Goal: Download file/media

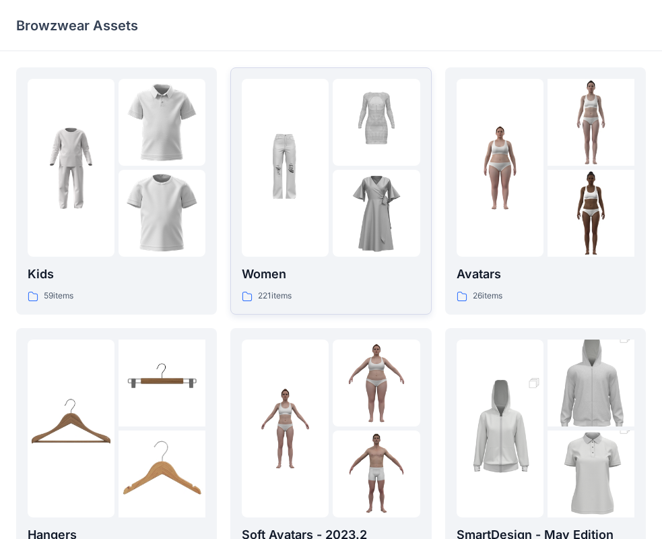
click at [315, 299] on div "221 items" at bounding box center [331, 296] width 178 height 14
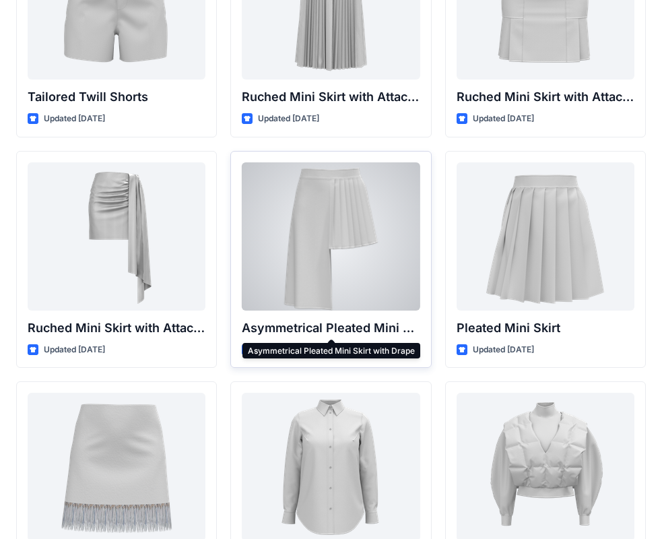
scroll to position [3879, 0]
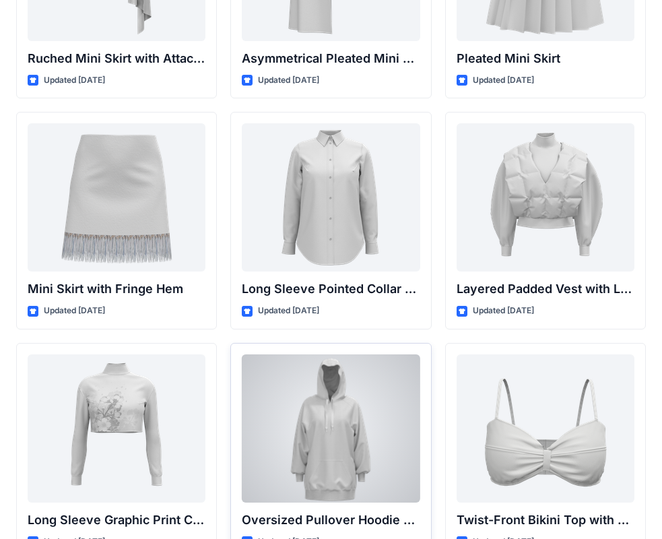
click at [342, 388] on div at bounding box center [331, 428] width 178 height 148
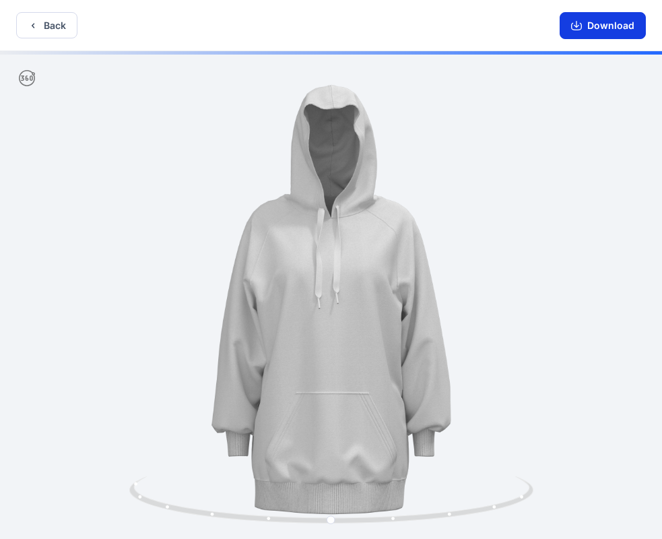
click at [588, 34] on button "Download" at bounding box center [603, 25] width 86 height 27
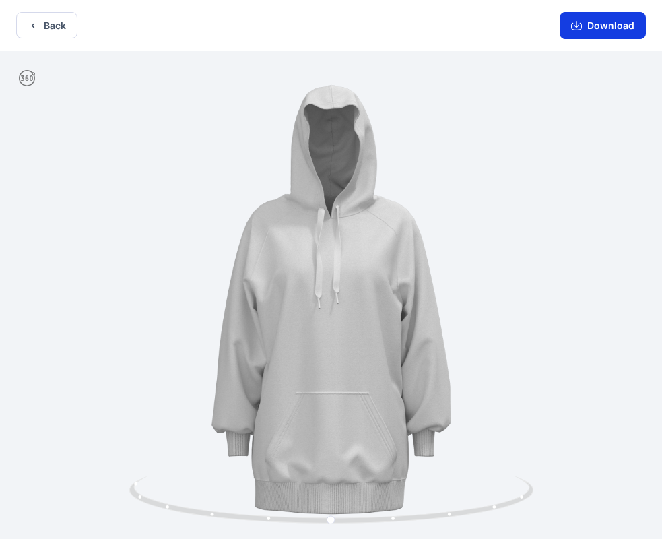
click at [587, 19] on button "Download" at bounding box center [603, 25] width 86 height 27
click at [585, 27] on button "Download" at bounding box center [603, 25] width 86 height 27
click at [578, 25] on icon "button" at bounding box center [576, 24] width 5 height 7
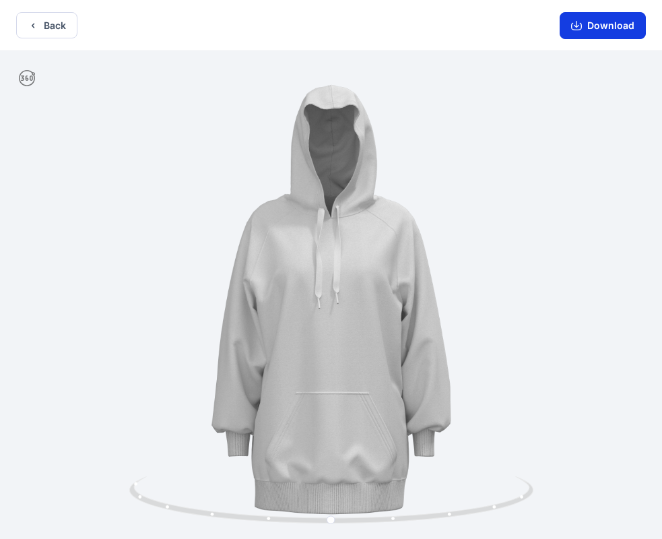
click at [577, 28] on icon "button" at bounding box center [576, 25] width 11 height 11
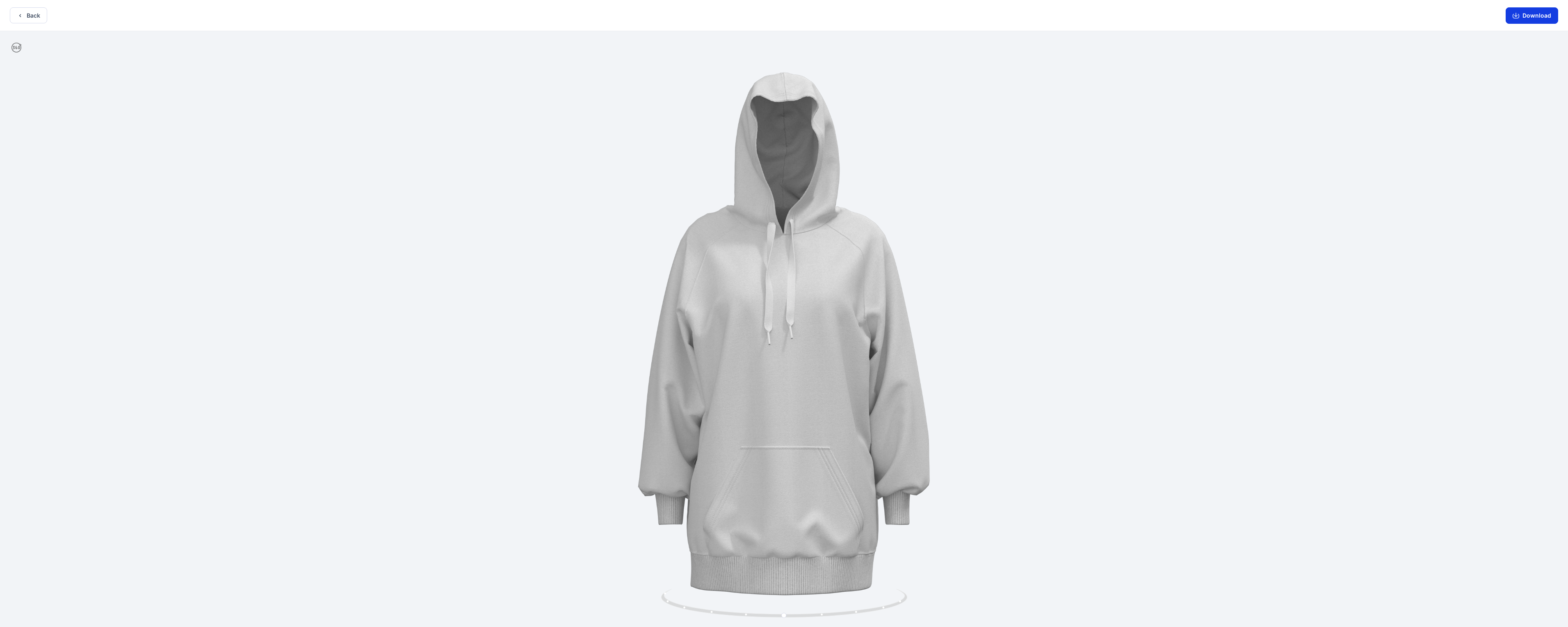
click at [410, 15] on button "Download" at bounding box center [1532, 15] width 52 height 16
drag, startPoint x: 1527, startPoint y: 15, endPoint x: 605, endPoint y: 317, distance: 970.2
click at [410, 16] on button "Download" at bounding box center [1532, 15] width 52 height 16
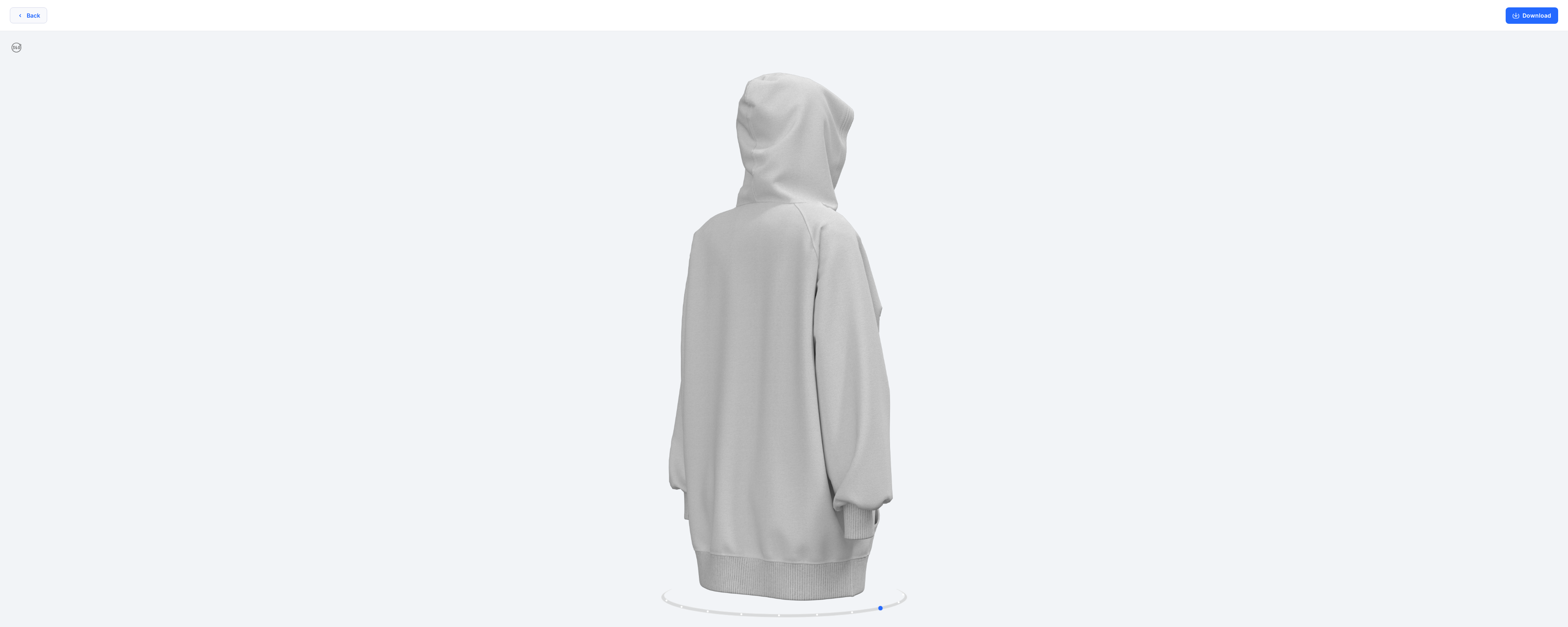
click at [43, 16] on button "Back" at bounding box center [28, 15] width 37 height 16
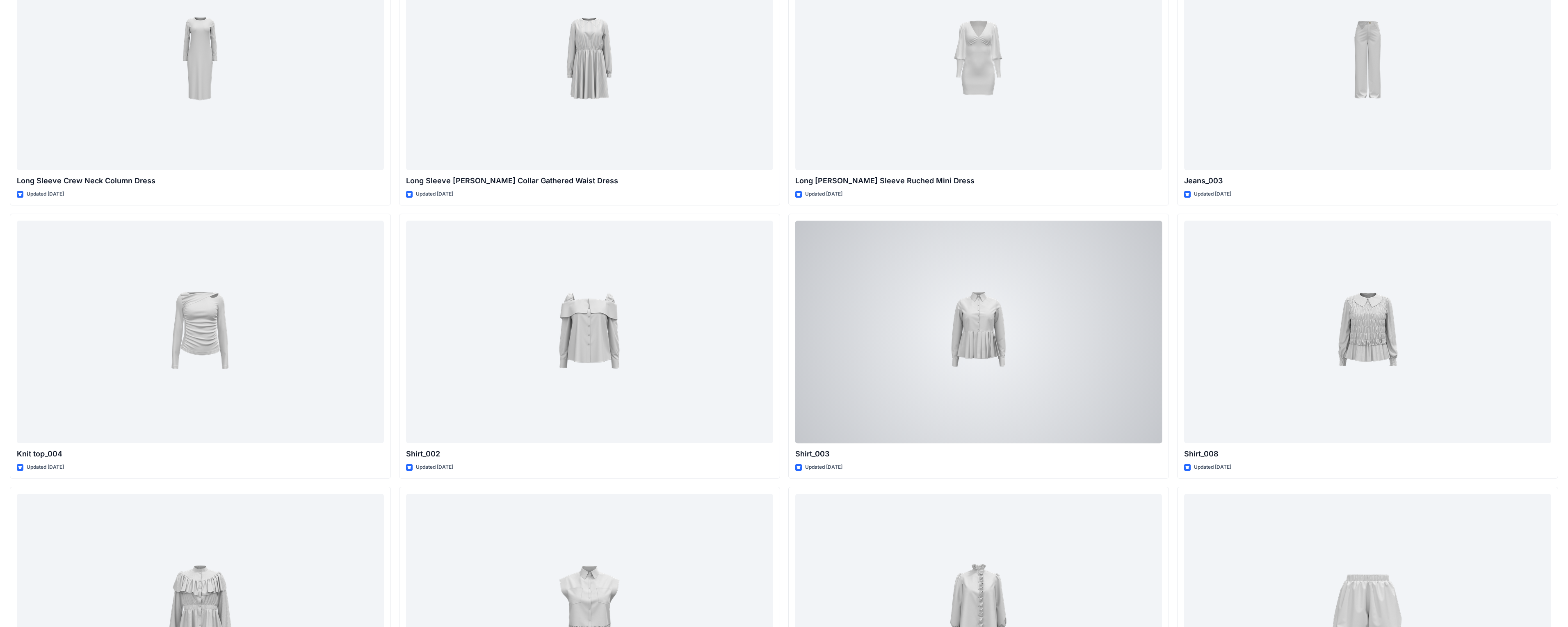
scroll to position [4853, 0]
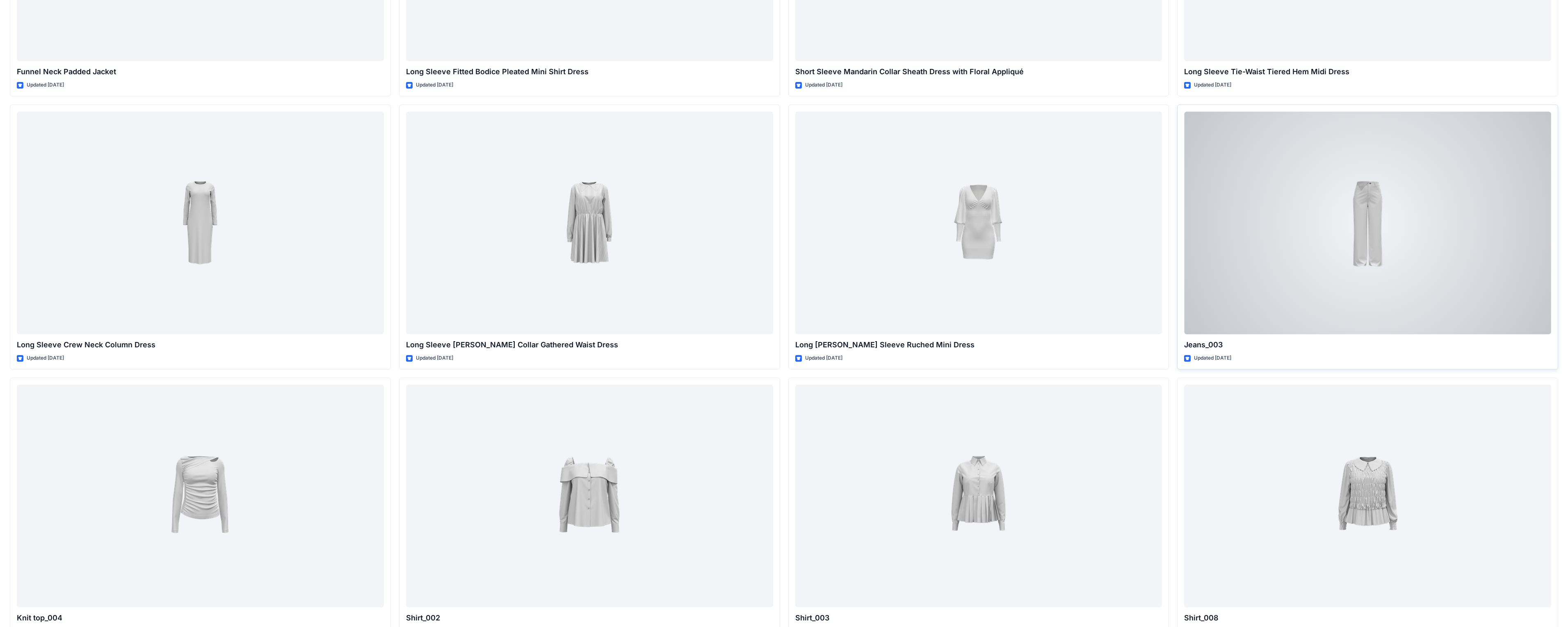
click at [410, 261] on div at bounding box center [1367, 223] width 367 height 223
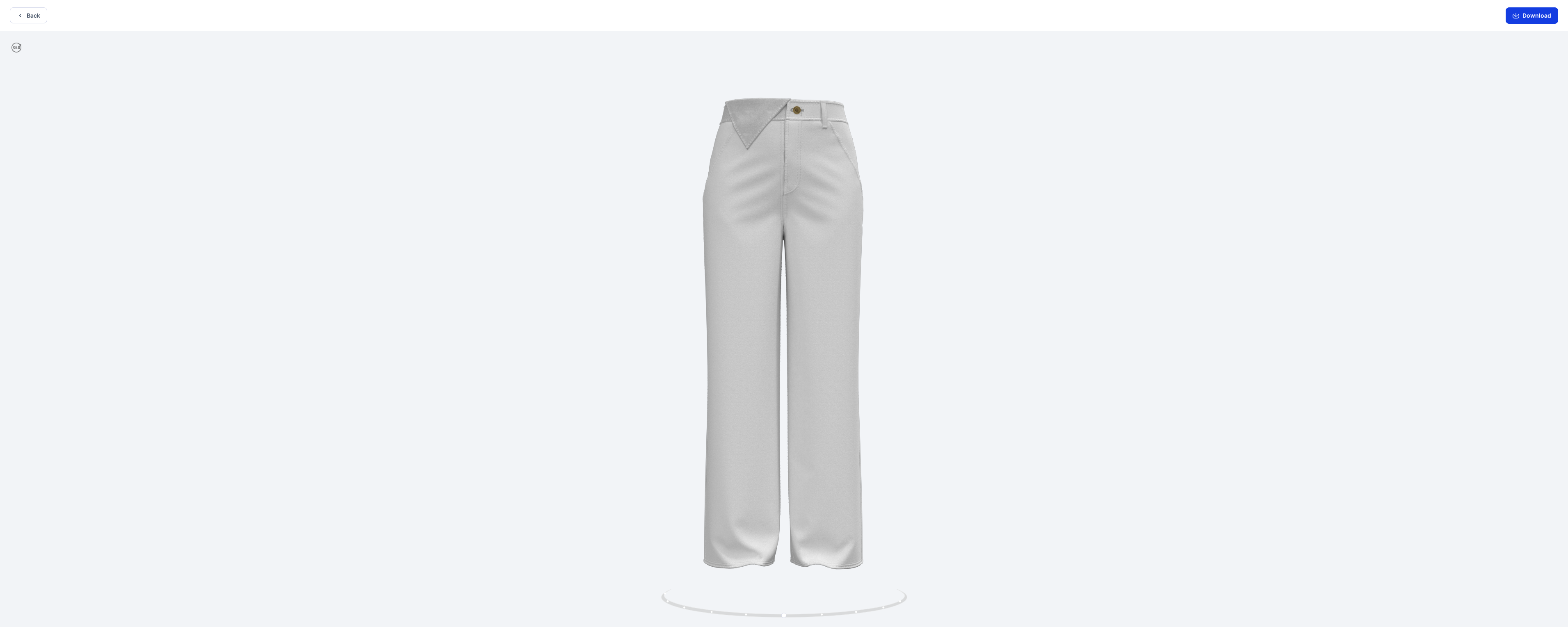
click at [410, 18] on button "Download" at bounding box center [1532, 15] width 52 height 16
click at [410, 16] on button "Download" at bounding box center [1532, 15] width 52 height 16
click at [410, 19] on button "Download" at bounding box center [1532, 15] width 52 height 16
click at [410, 16] on icon "button" at bounding box center [1516, 15] width 7 height 7
click at [410, 19] on button "Download" at bounding box center [1532, 15] width 52 height 16
